Goal: Obtain resource: Download file/media

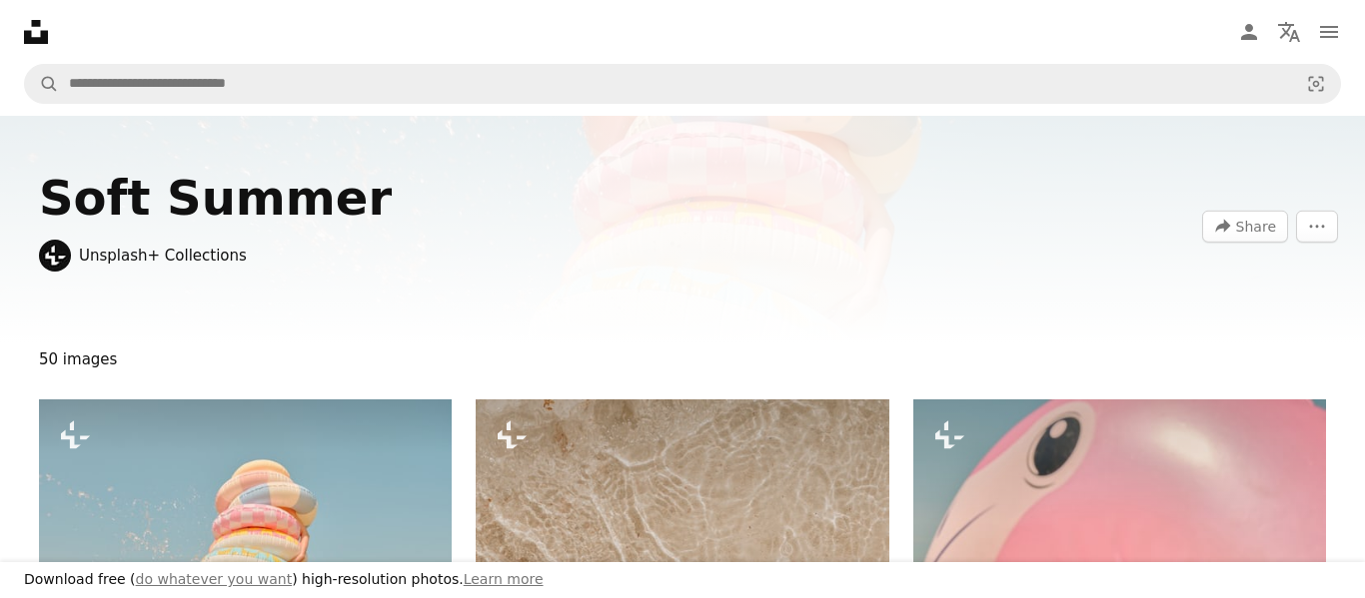
scroll to position [1666, 0]
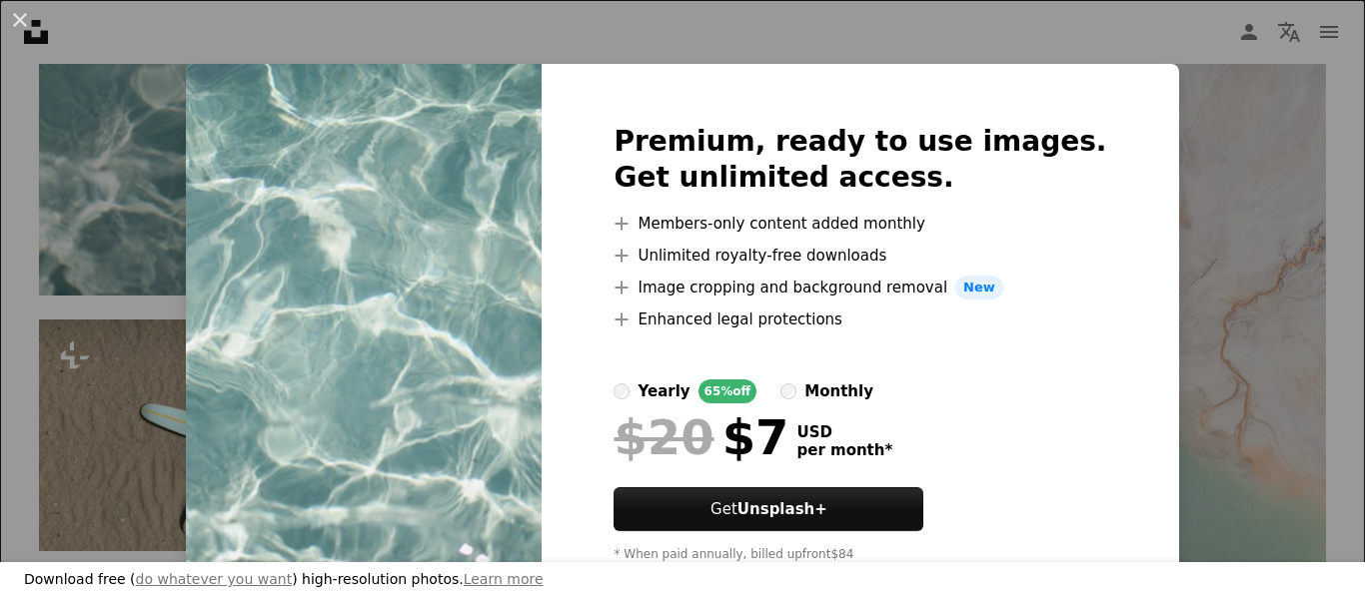
click at [950, 188] on h2 "Premium, ready to use images. Get unlimited access." at bounding box center [859, 160] width 493 height 72
click at [451, 333] on img at bounding box center [364, 351] width 356 height 575
click at [189, 316] on div "An X shape Download free ( do whatever you want ) high-resolution photos. Learn…" at bounding box center [682, 299] width 1365 height 598
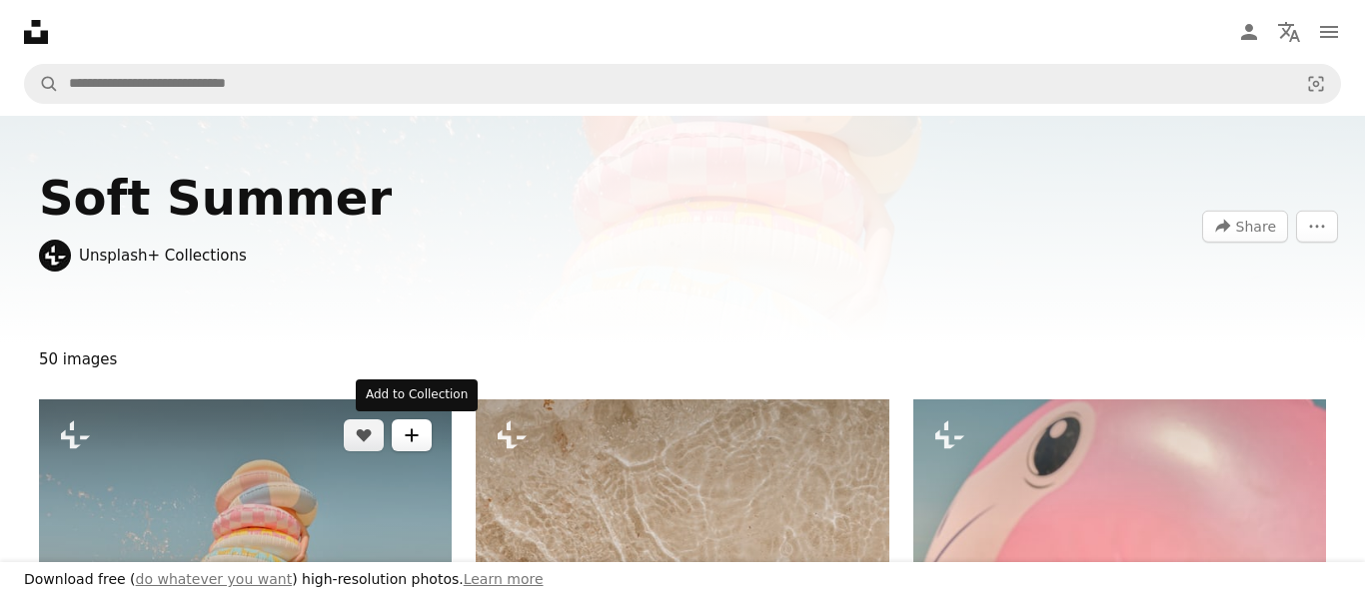
click at [420, 441] on button "A plus sign" at bounding box center [412, 436] width 40 height 32
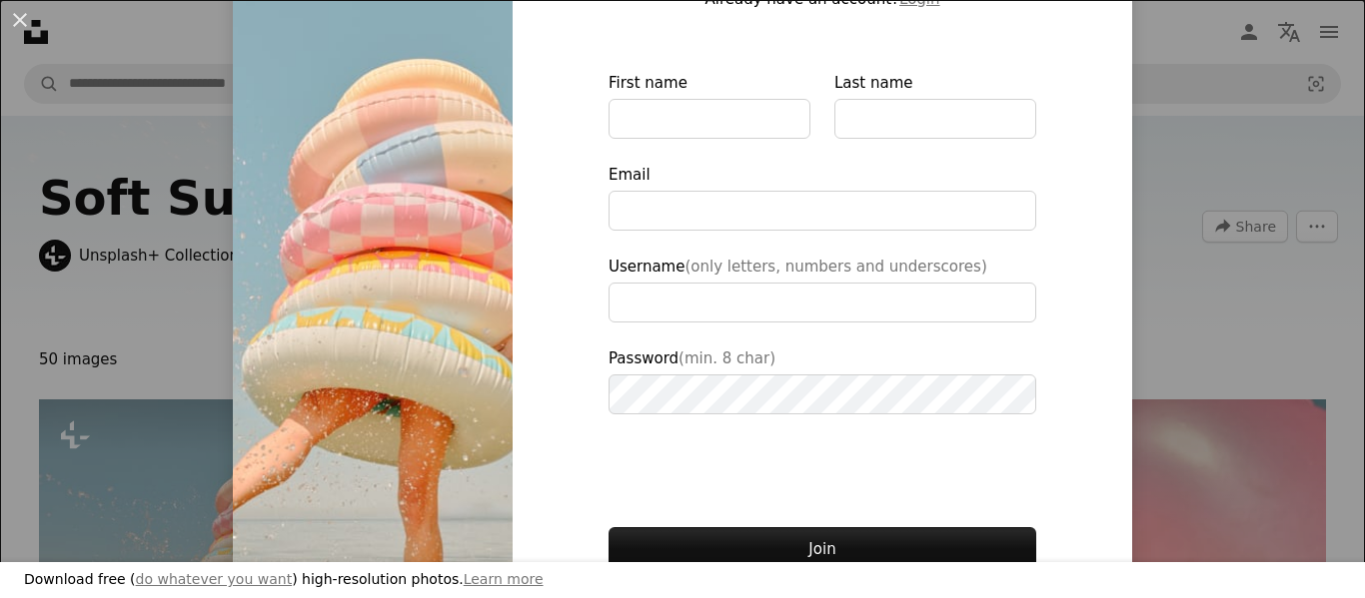
scroll to position [242, 0]
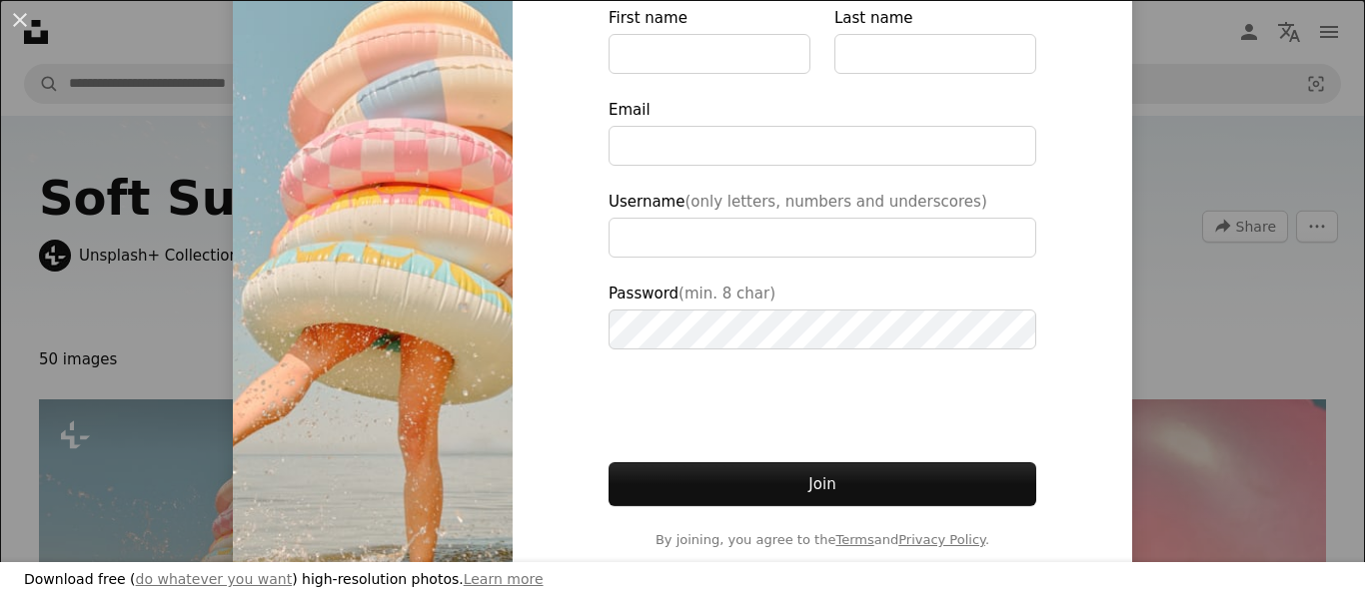
click at [1280, 422] on div "An X shape Download free ( do whatever you want ) high-resolution photos. Learn…" at bounding box center [682, 299] width 1365 height 598
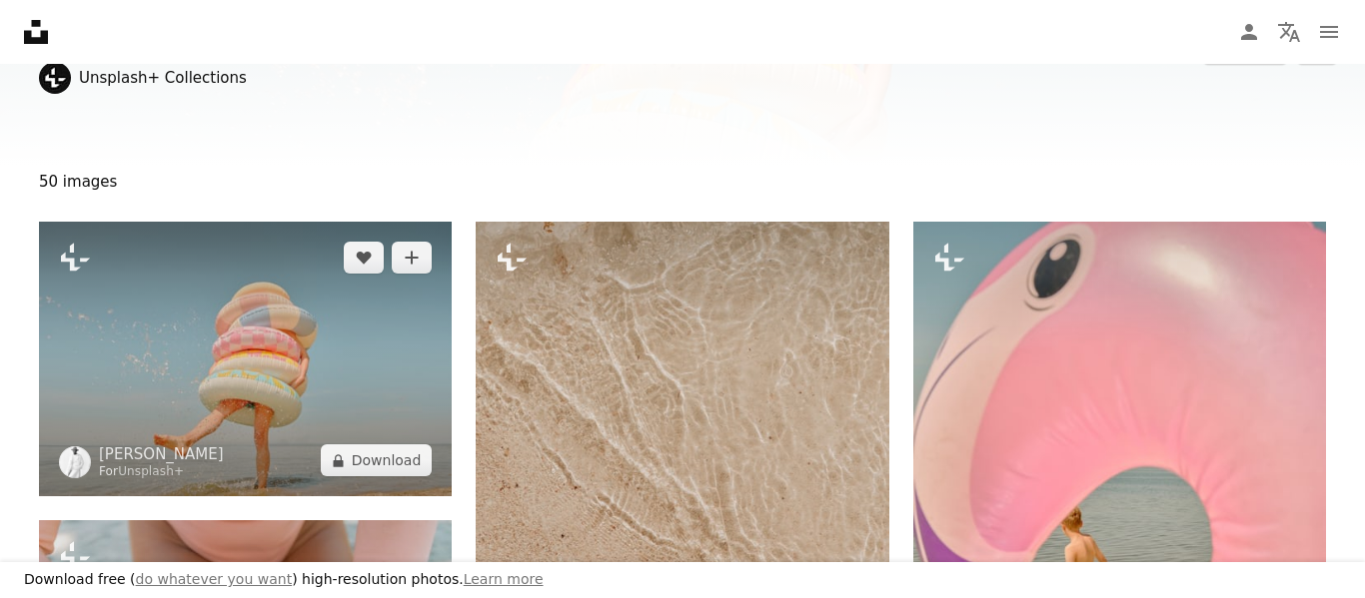
scroll to position [177, 0]
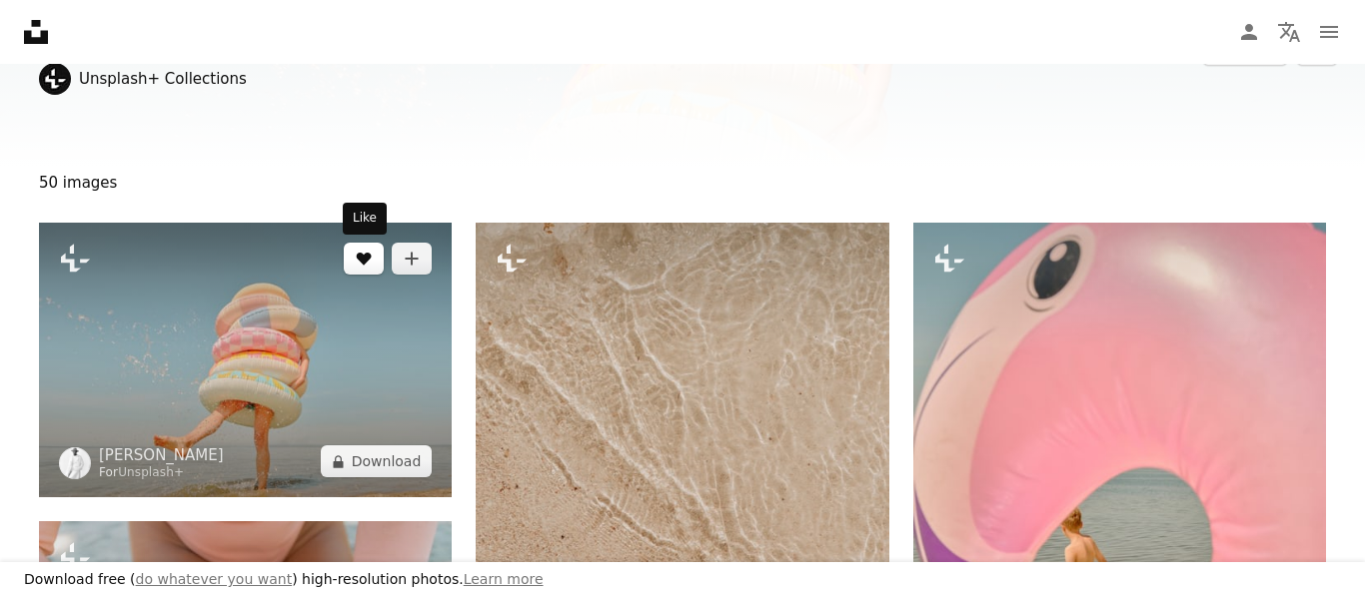
click at [358, 259] on icon "Like" at bounding box center [364, 259] width 15 height 13
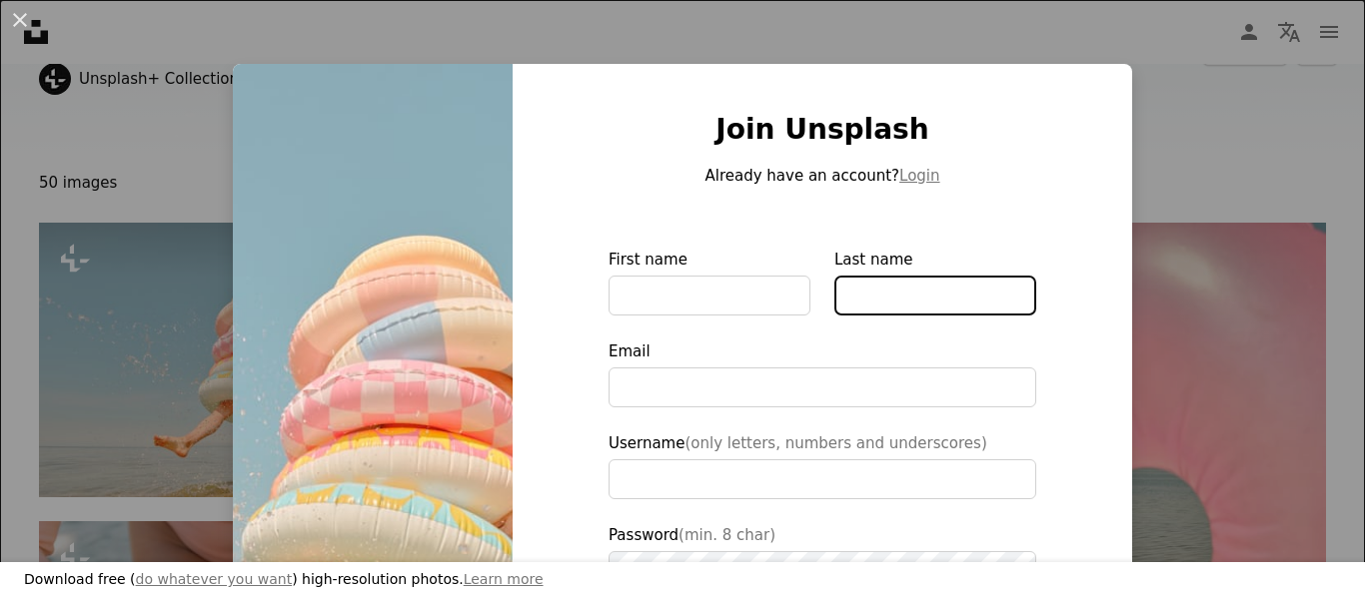
click at [978, 307] on input "Last name" at bounding box center [935, 296] width 202 height 40
click at [1336, 259] on div "An X shape Download free ( do whatever you want ) high-resolution photos. Learn…" at bounding box center [682, 299] width 1365 height 598
